Goal: Information Seeking & Learning: Understand process/instructions

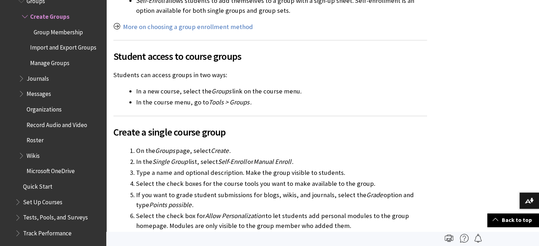
scroll to position [702, 0]
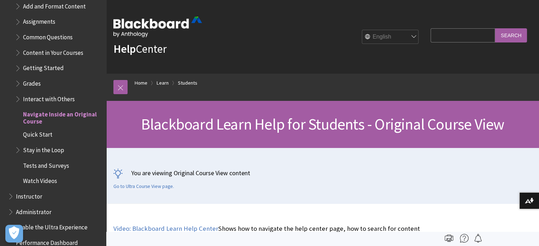
scroll to position [896, 0]
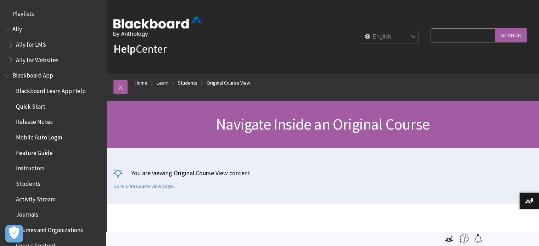
scroll to position [992, 0]
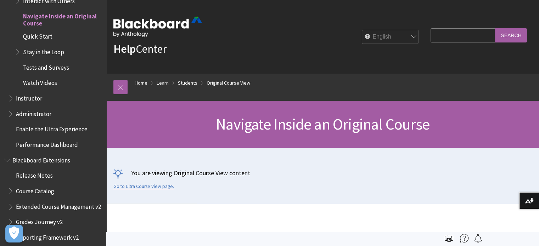
click at [446, 30] on input "Search Query" at bounding box center [463, 35] width 64 height 14
type input "group"
click at [495, 28] on input "Search" at bounding box center [511, 35] width 32 height 14
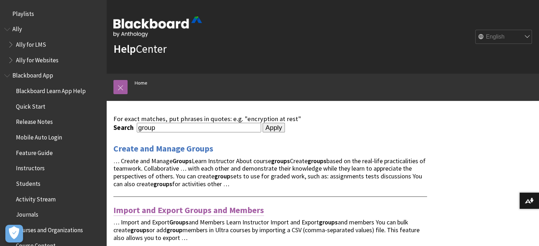
click at [231, 209] on link "Import and Export Groups and Members" at bounding box center [188, 210] width 151 height 11
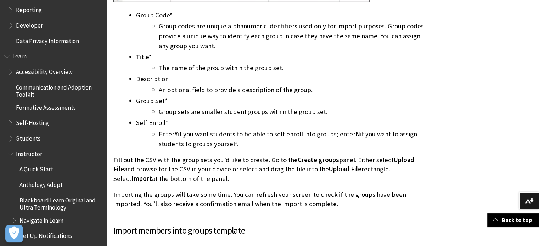
scroll to position [1066, 0]
